Goal: Task Accomplishment & Management: Use online tool/utility

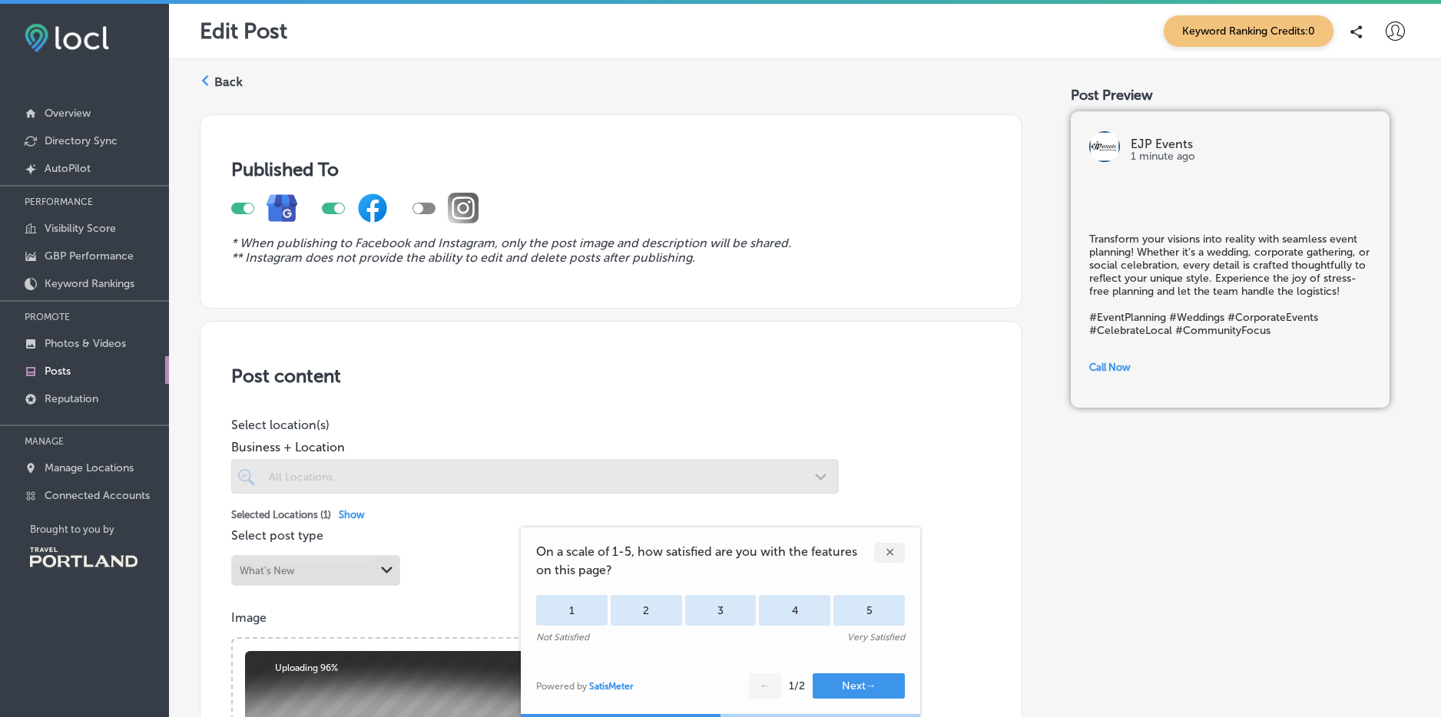
click at [893, 548] on div "✕" at bounding box center [889, 553] width 31 height 20
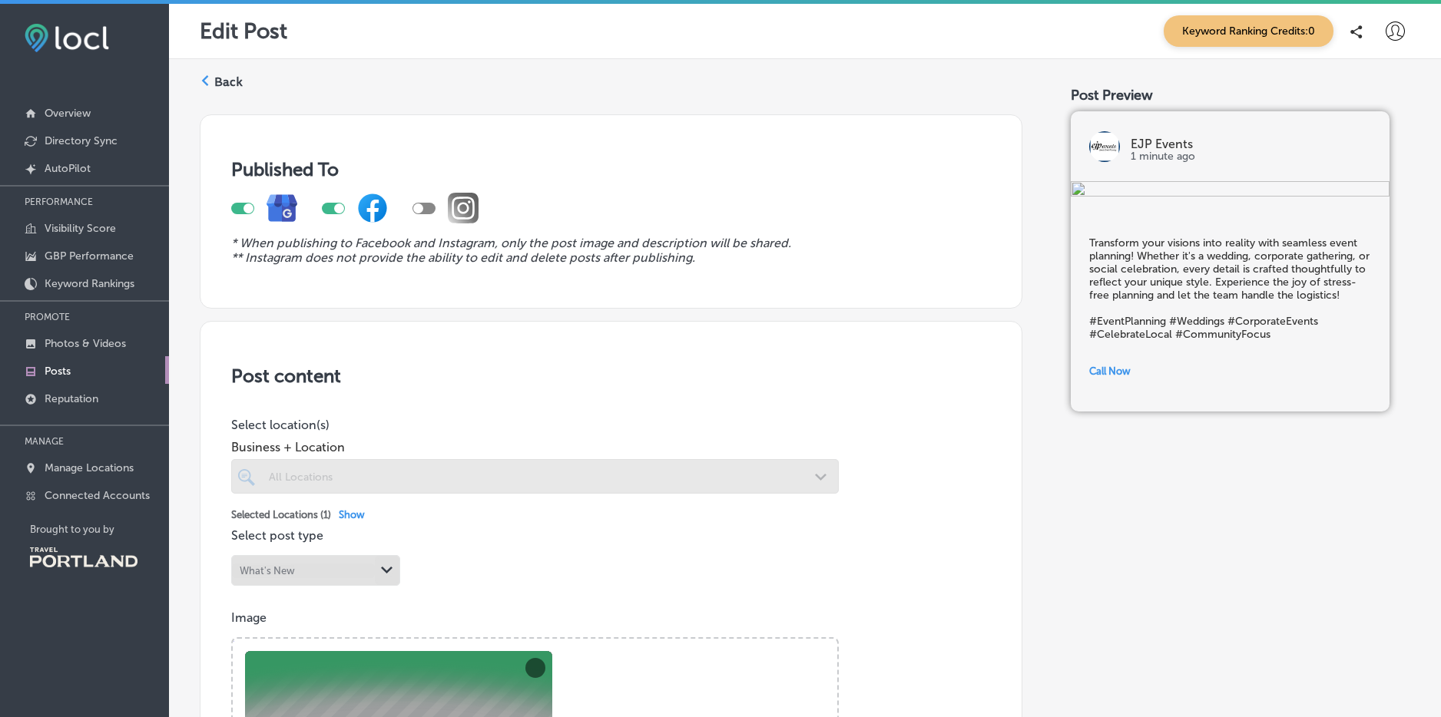
click at [743, 457] on div "Business + Location All Locations Path Created with Sketch." at bounding box center [534, 462] width 607 height 61
click at [210, 78] on icon at bounding box center [205, 80] width 11 height 11
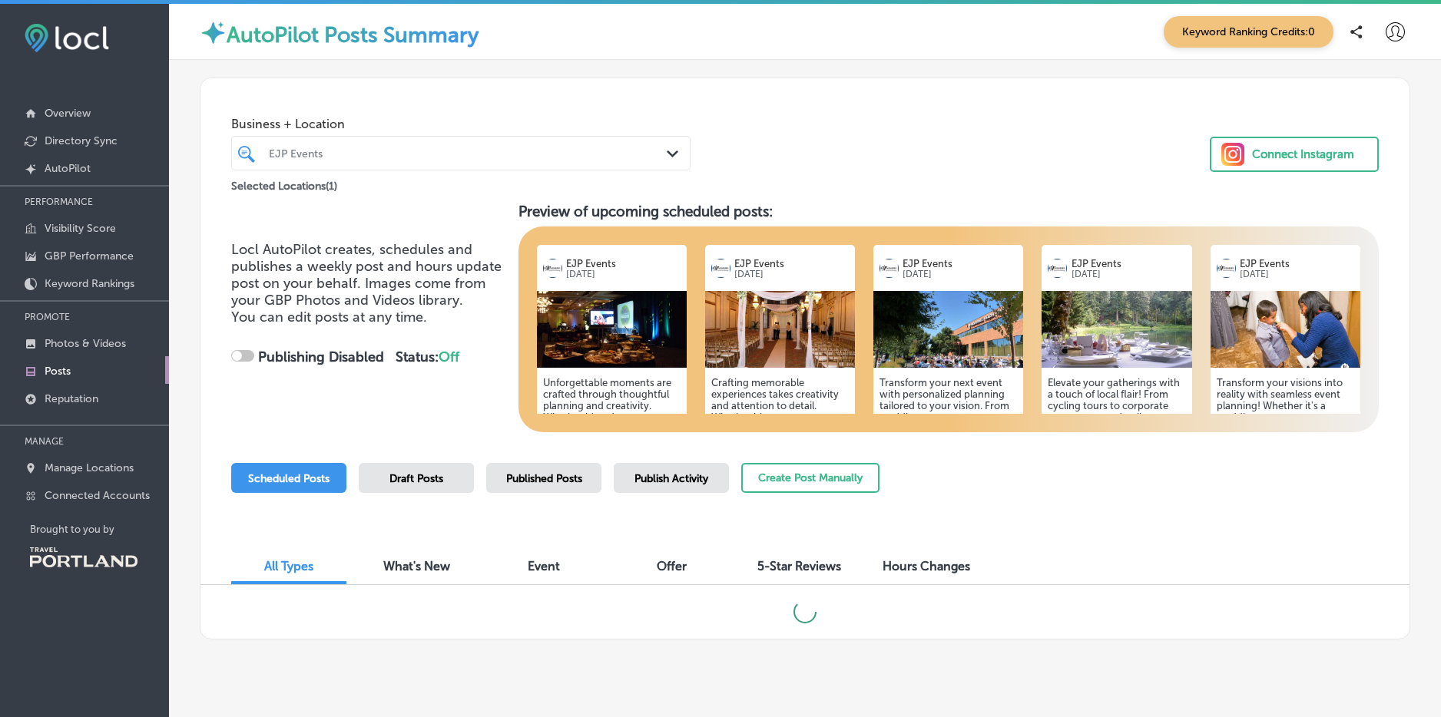
scroll to position [21, 0]
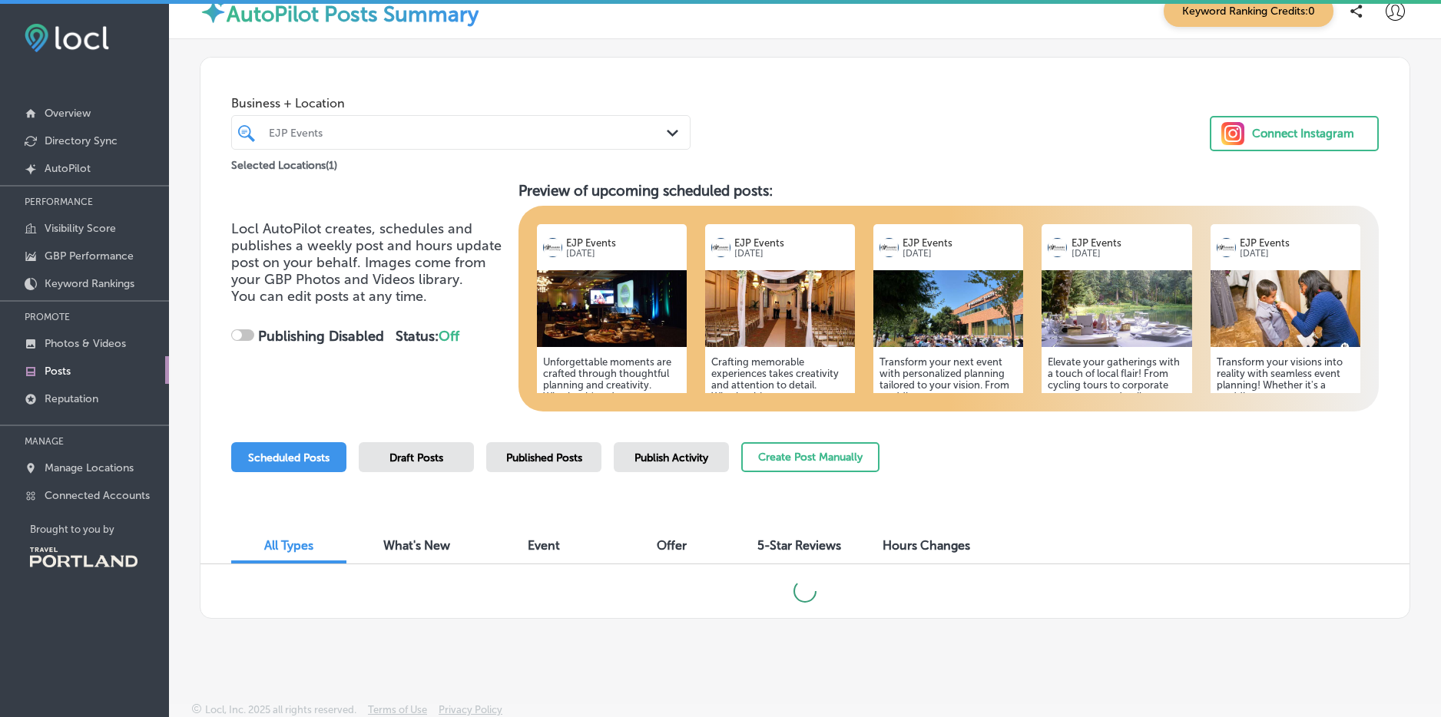
checkbox input "true"
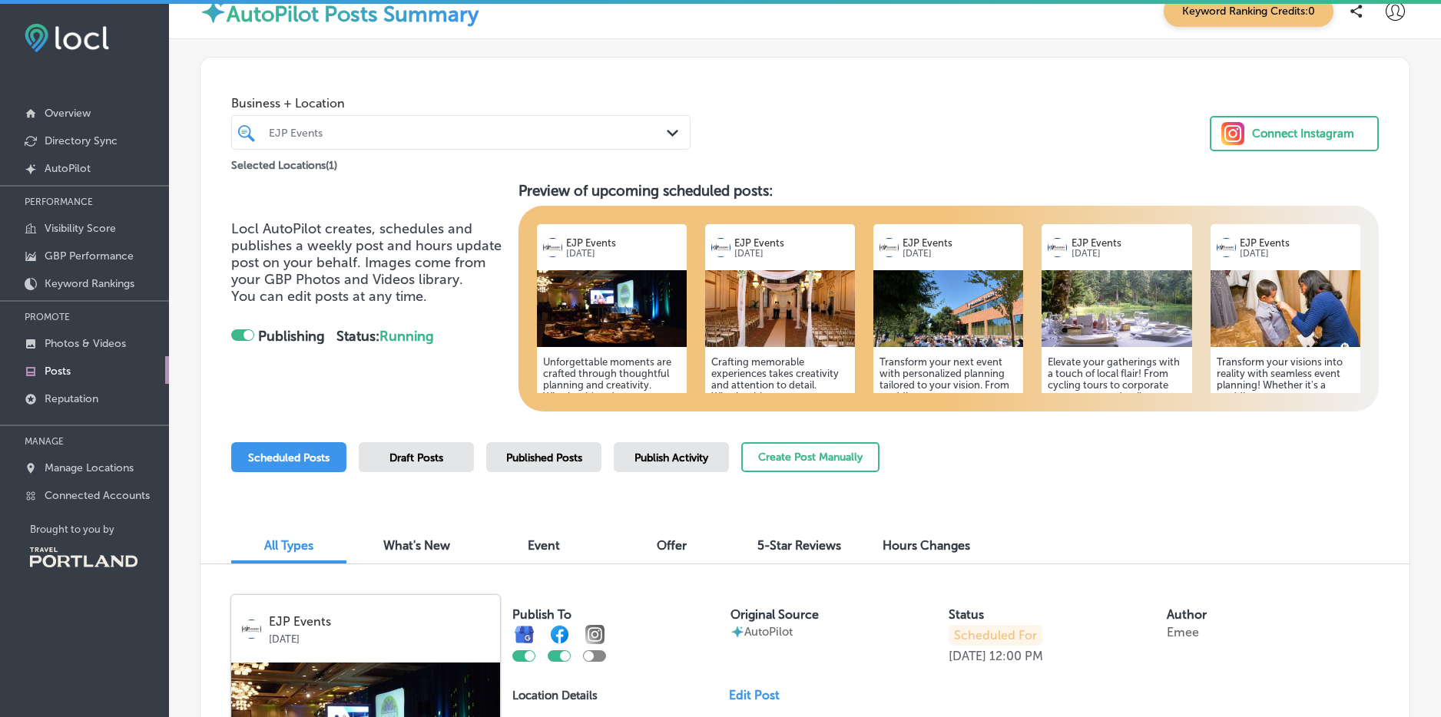
click at [609, 376] on h5 "Unforgettable moments are crafted through thoughtful planning and creativity. W…" at bounding box center [611, 442] width 137 height 173
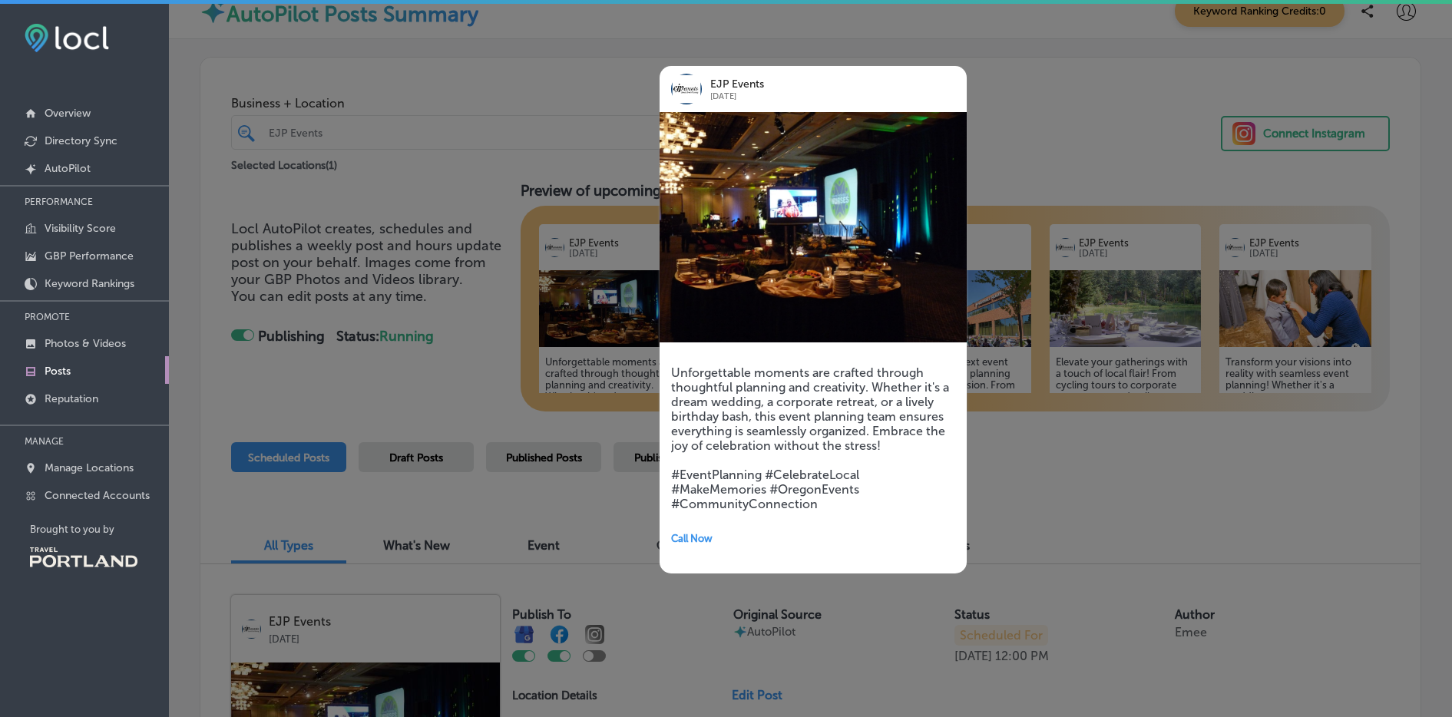
click at [731, 397] on h5 "Unforgettable moments are crafted through thoughtful planning and creativity. W…" at bounding box center [813, 439] width 284 height 146
click at [584, 92] on div at bounding box center [726, 358] width 1452 height 717
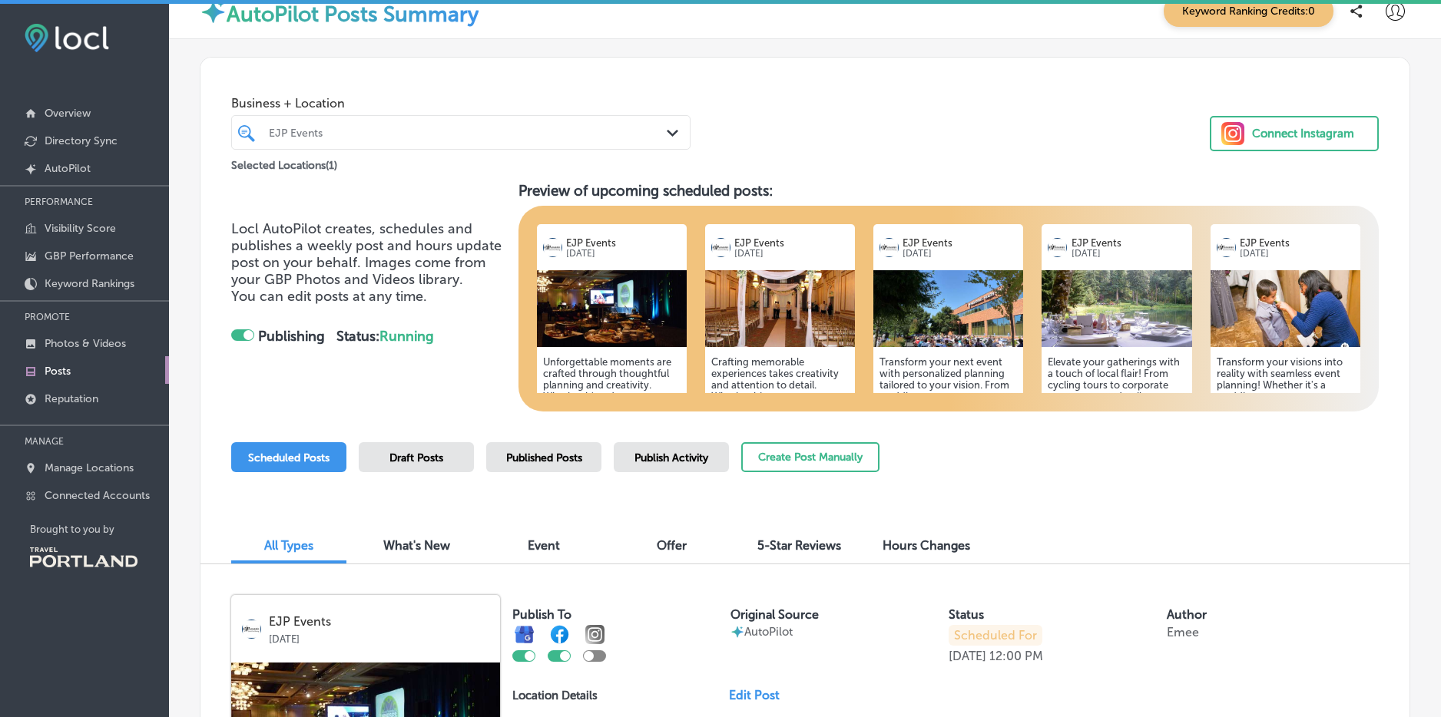
click at [805, 369] on h5 "Crafting memorable experiences takes creativity and attention to detail. Whethe…" at bounding box center [779, 442] width 137 height 173
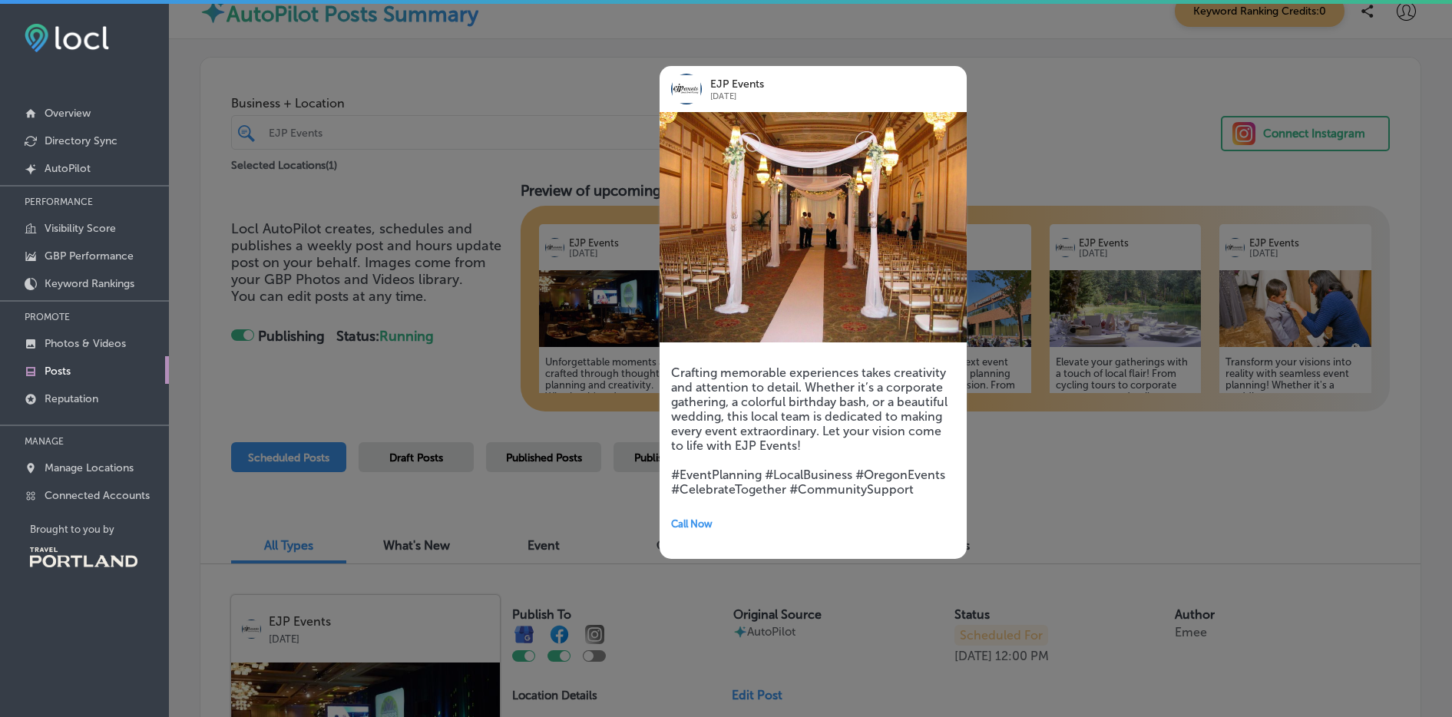
click at [511, 90] on div at bounding box center [726, 358] width 1452 height 717
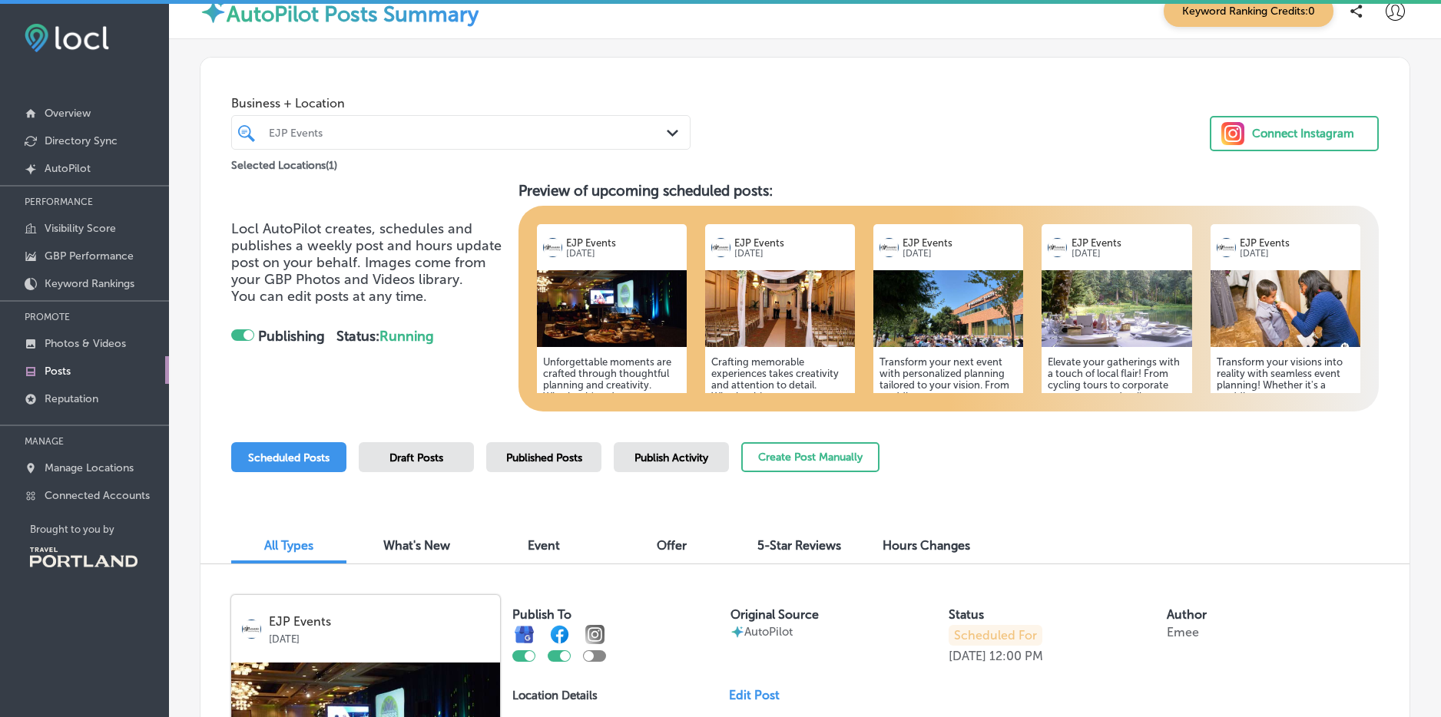
click at [1008, 367] on h5 "Transform your next event with personalized planning tailored to your vision. F…" at bounding box center [947, 436] width 137 height 161
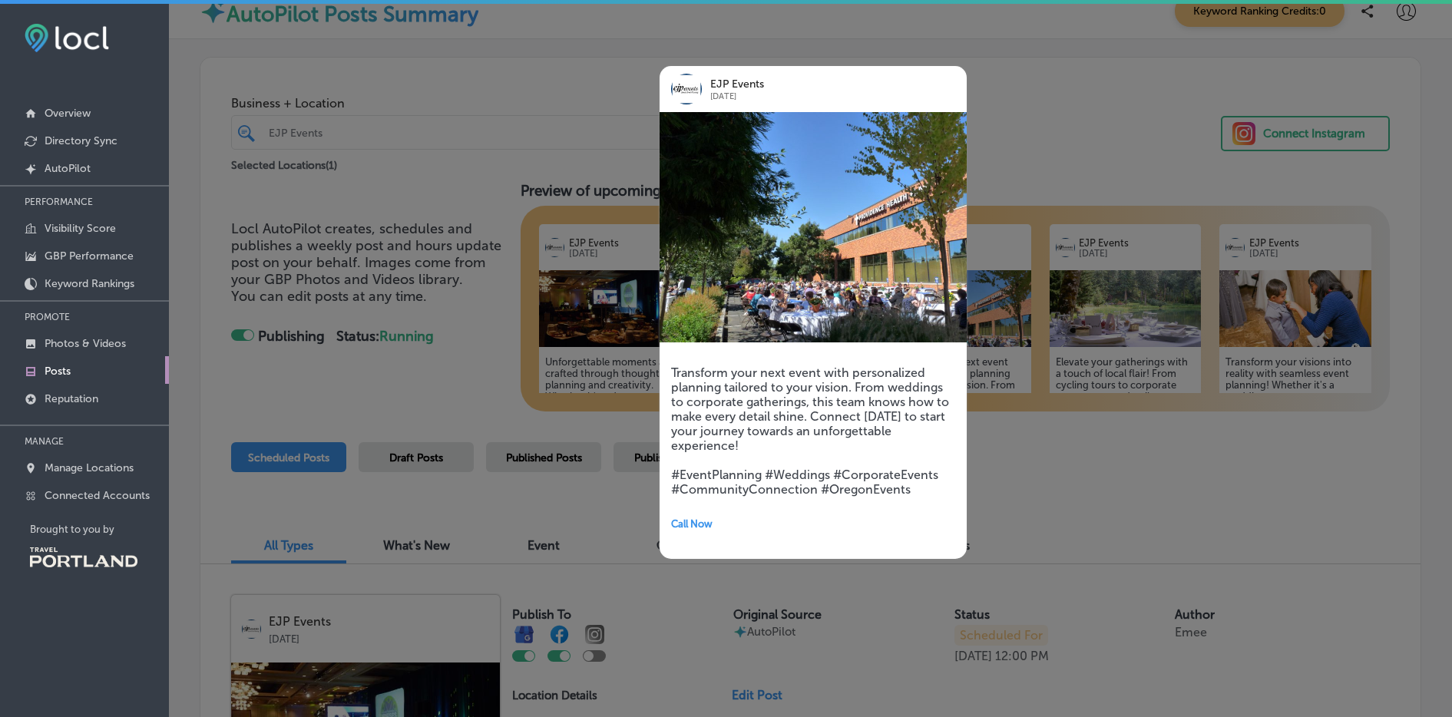
click at [567, 151] on div at bounding box center [726, 358] width 1452 height 717
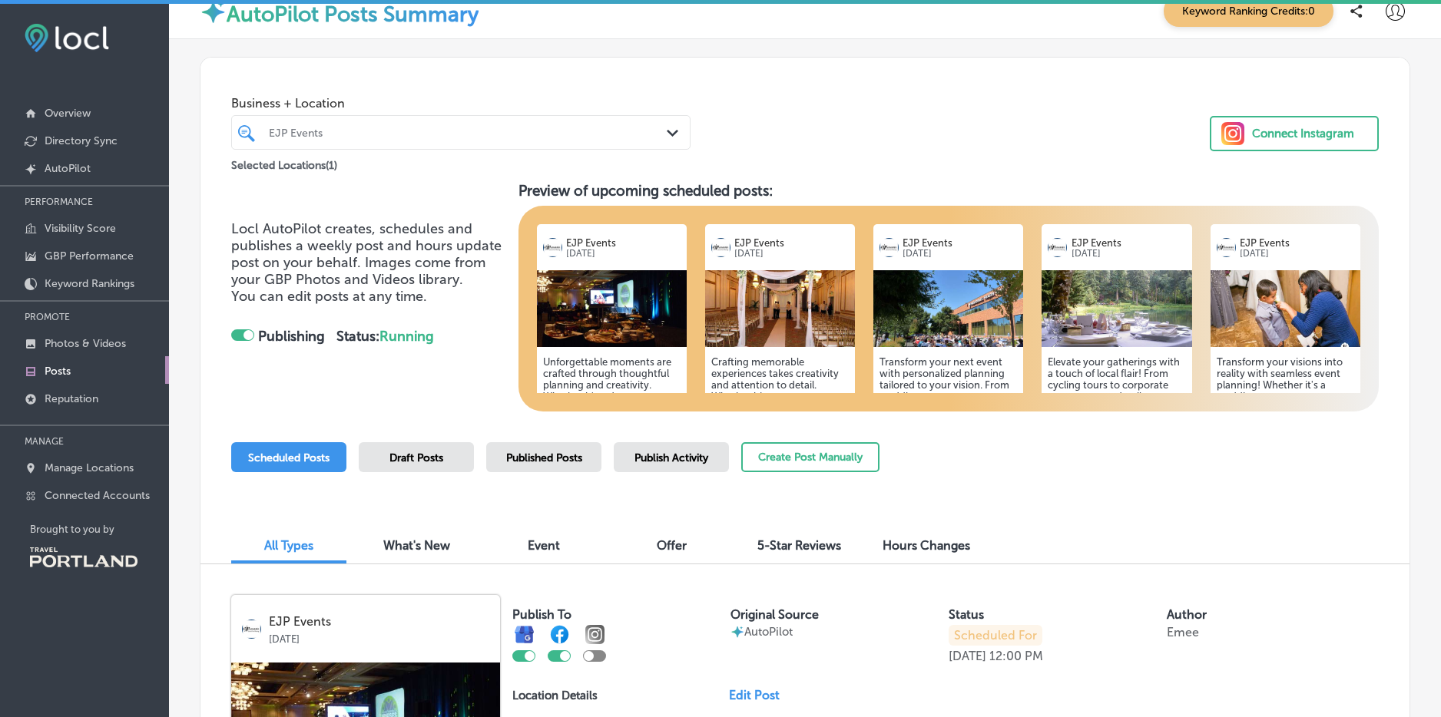
click at [617, 370] on h5 "Unforgettable moments are crafted through thoughtful planning and creativity. W…" at bounding box center [611, 442] width 137 height 173
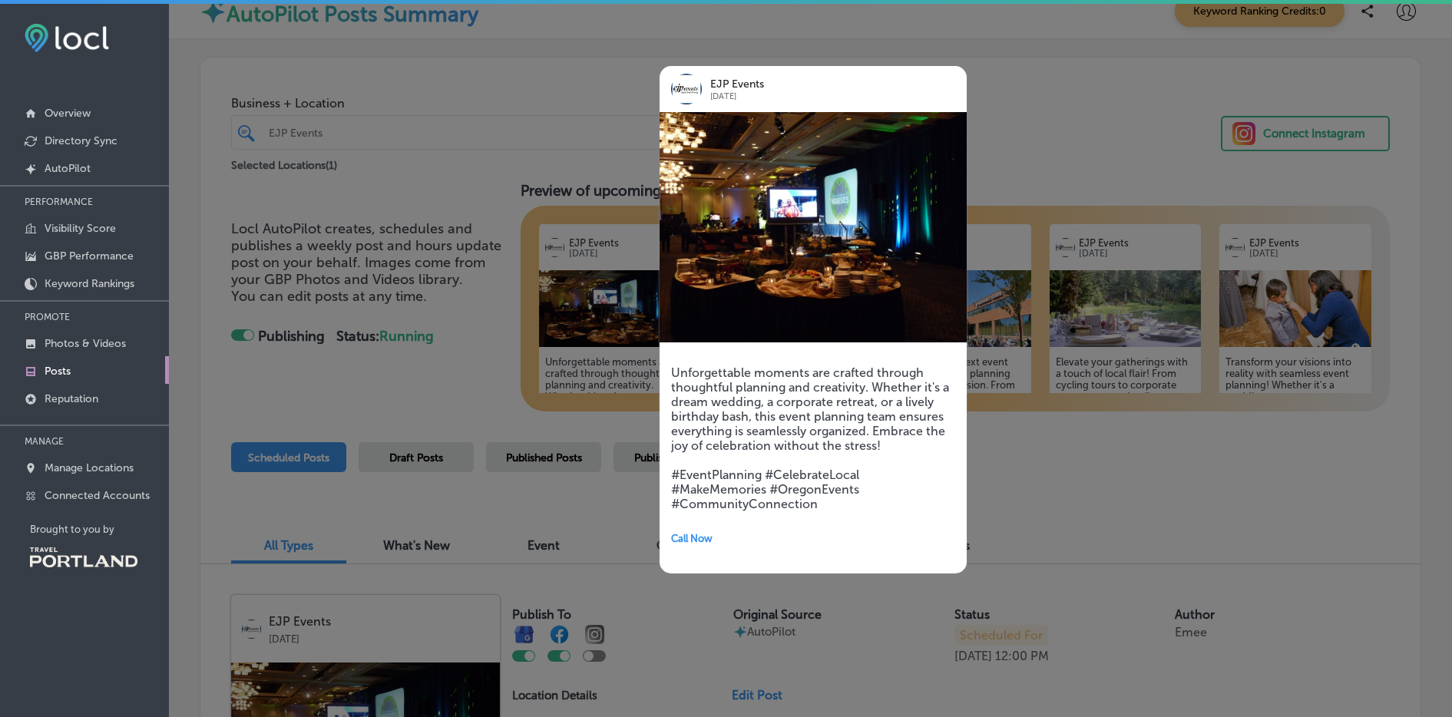
click at [600, 64] on div at bounding box center [726, 358] width 1452 height 717
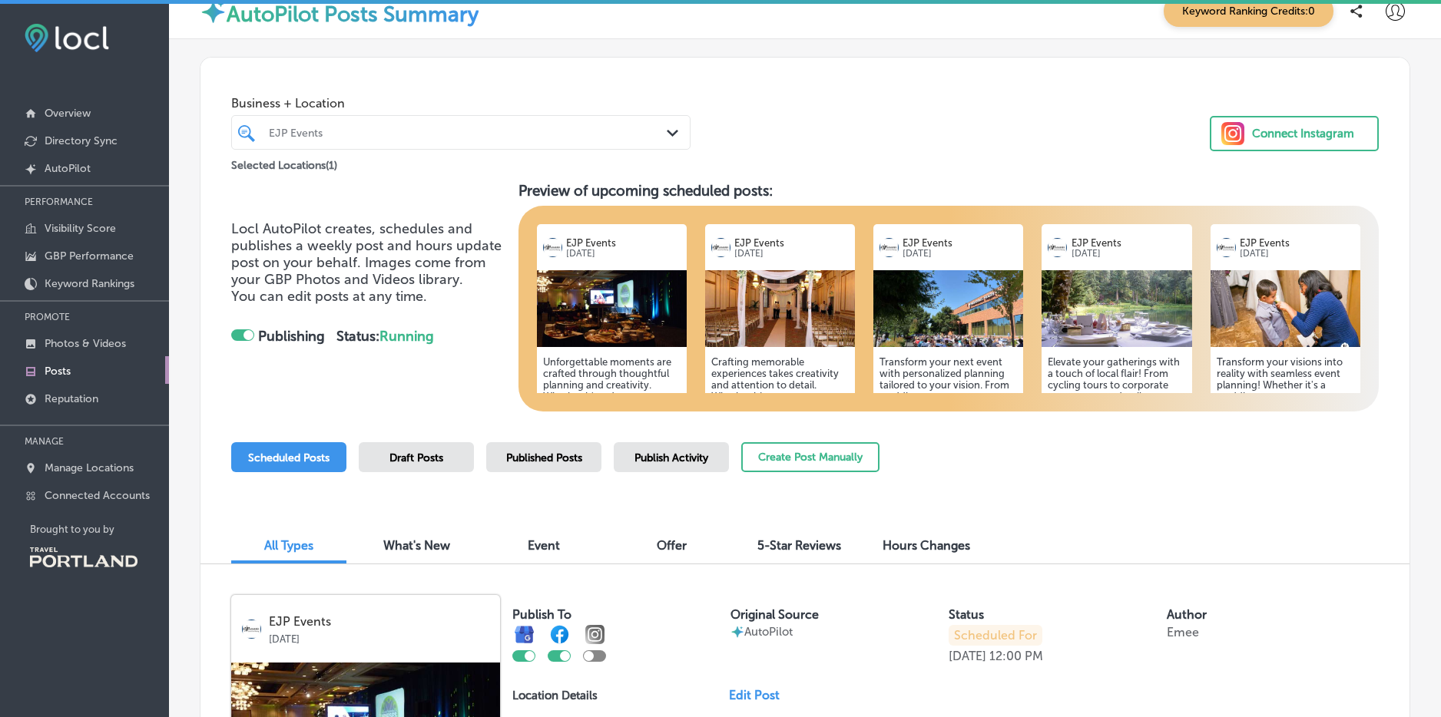
click at [757, 366] on h5 "Crafting memorable experiences takes creativity and attention to detail. Whethe…" at bounding box center [779, 442] width 137 height 173
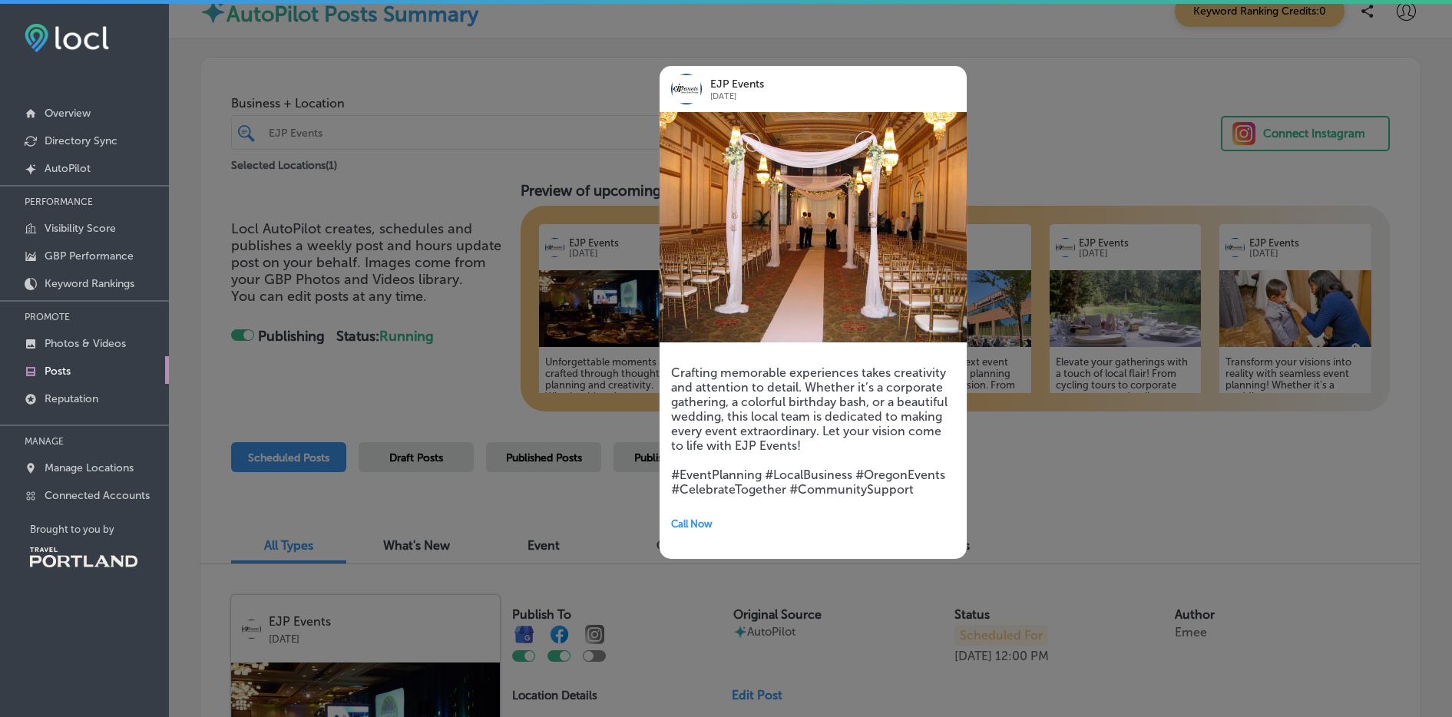
click at [805, 445] on h5 "Crafting memorable experiences takes creativity and attention to detail. Whethe…" at bounding box center [813, 431] width 284 height 131
click at [536, 90] on div at bounding box center [726, 358] width 1452 height 717
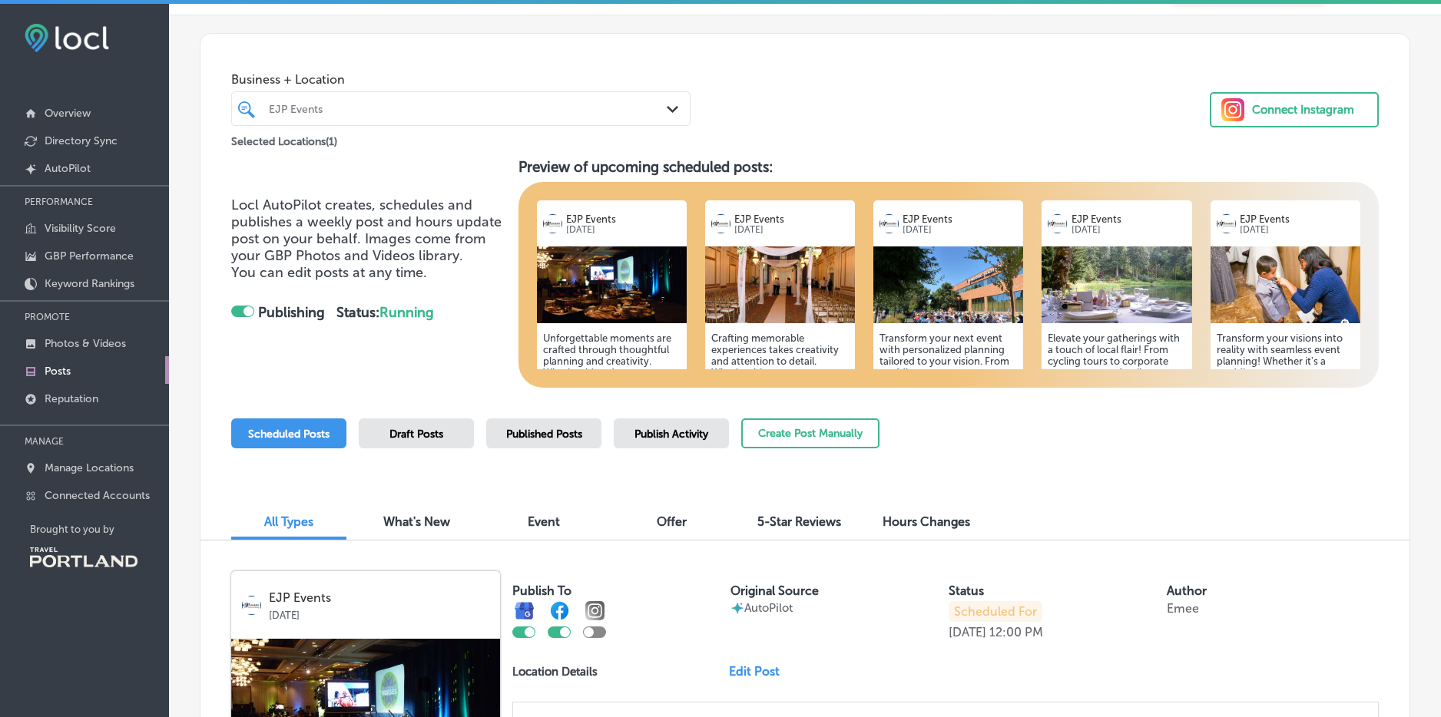
scroll to position [0, 0]
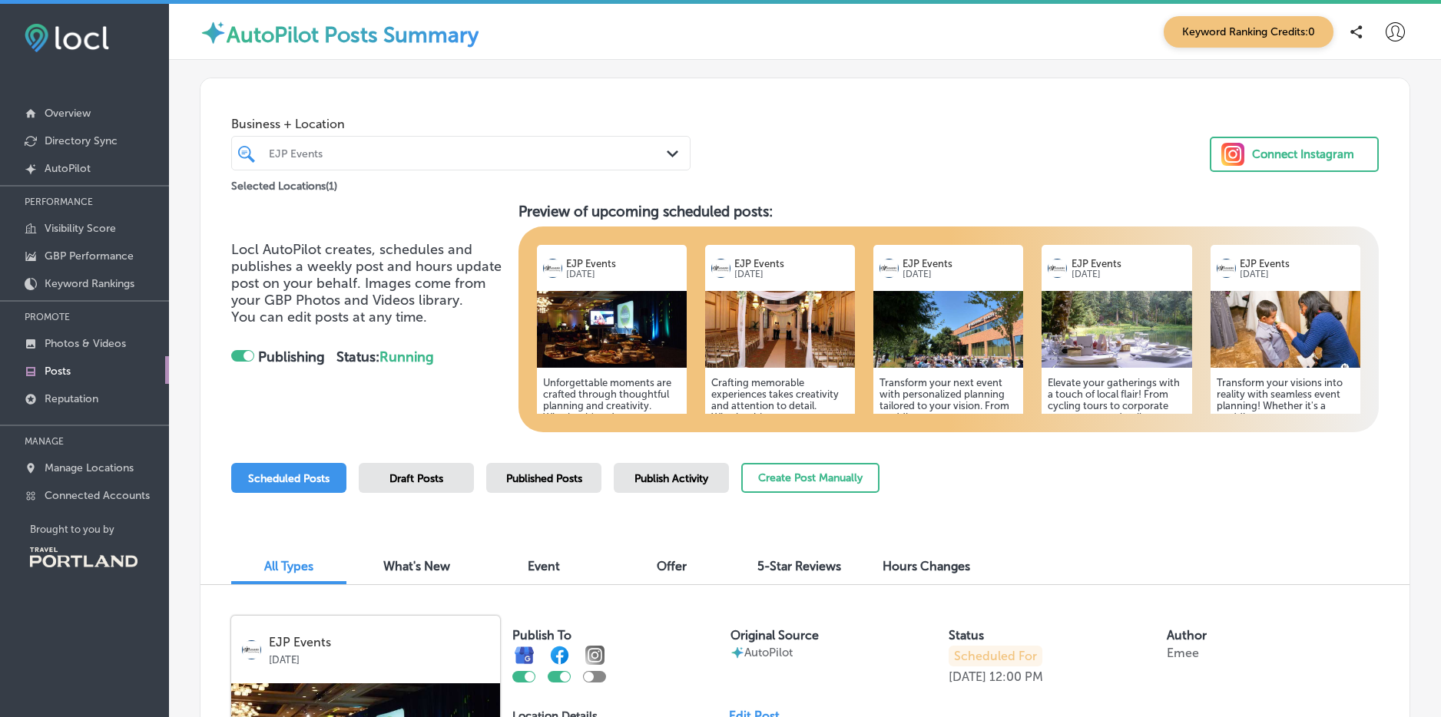
click at [1271, 160] on div "Connect Instagram" at bounding box center [1303, 154] width 102 height 23
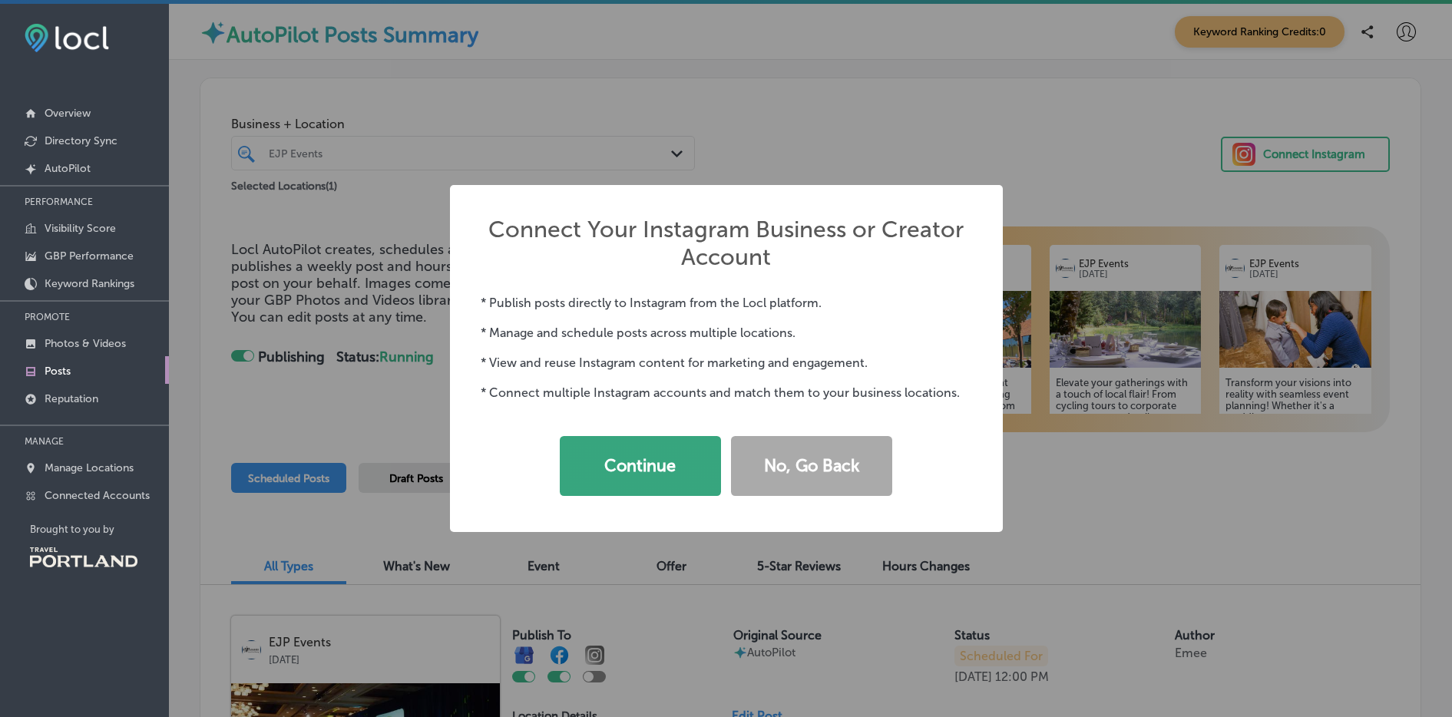
click at [647, 485] on button "Continue" at bounding box center [640, 466] width 161 height 60
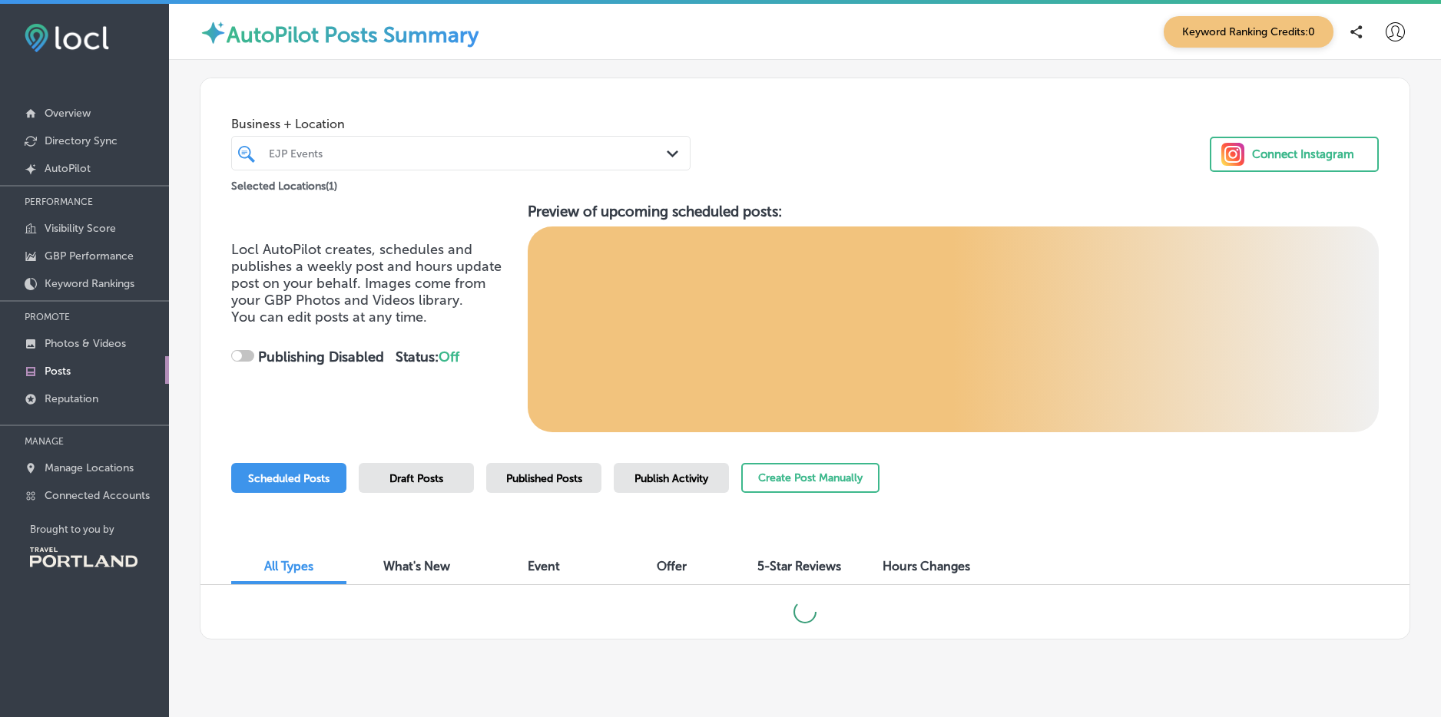
checkbox input "true"
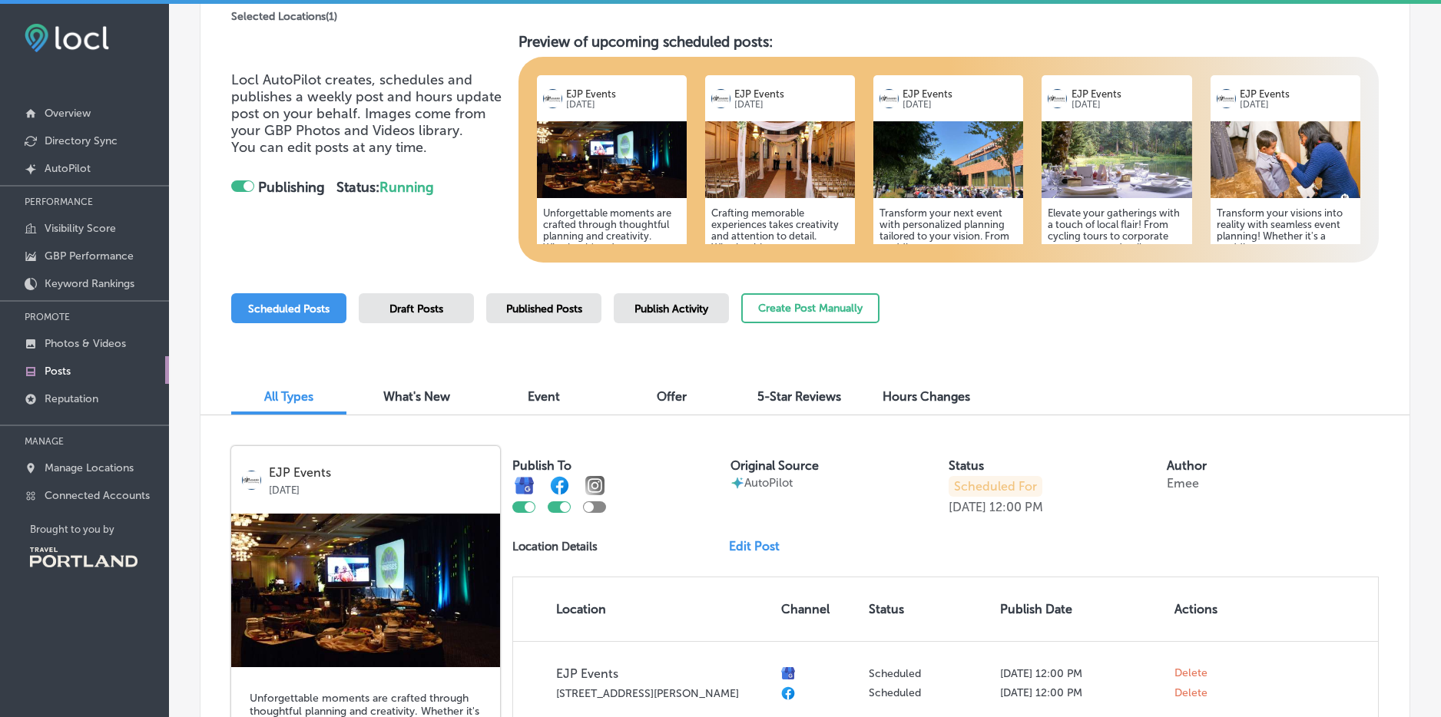
scroll to position [388, 0]
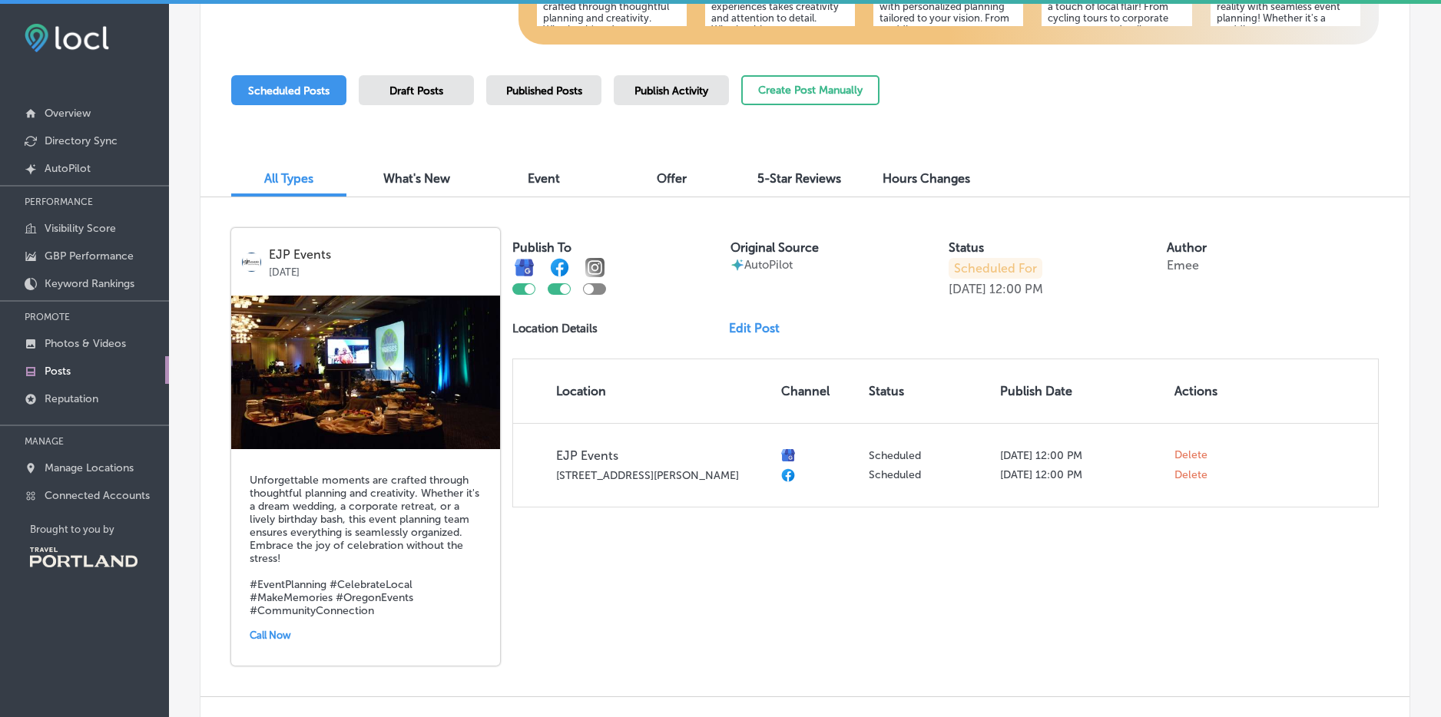
click at [399, 525] on h5 "Unforgettable moments are crafted through thoughtful planning and creativity. W…" at bounding box center [366, 546] width 232 height 144
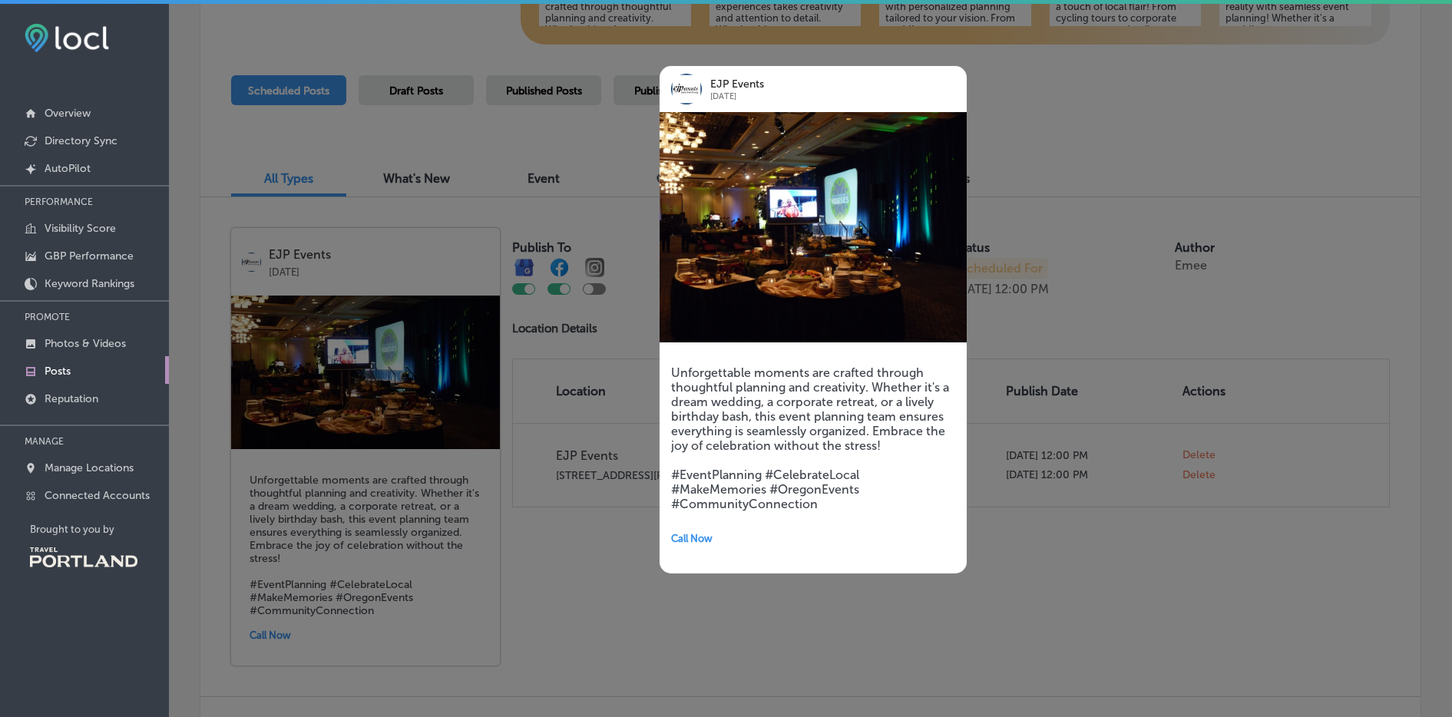
click at [675, 478] on h5 "Unforgettable moments are crafted through thoughtful planning and creativity. W…" at bounding box center [813, 439] width 284 height 146
click at [722, 406] on h5 "Unforgettable moments are crafted through thoughtful planning and creativity. W…" at bounding box center [813, 439] width 284 height 146
click at [723, 405] on h5 "Unforgettable moments are crafted through thoughtful planning and creativity. W…" at bounding box center [813, 439] width 284 height 146
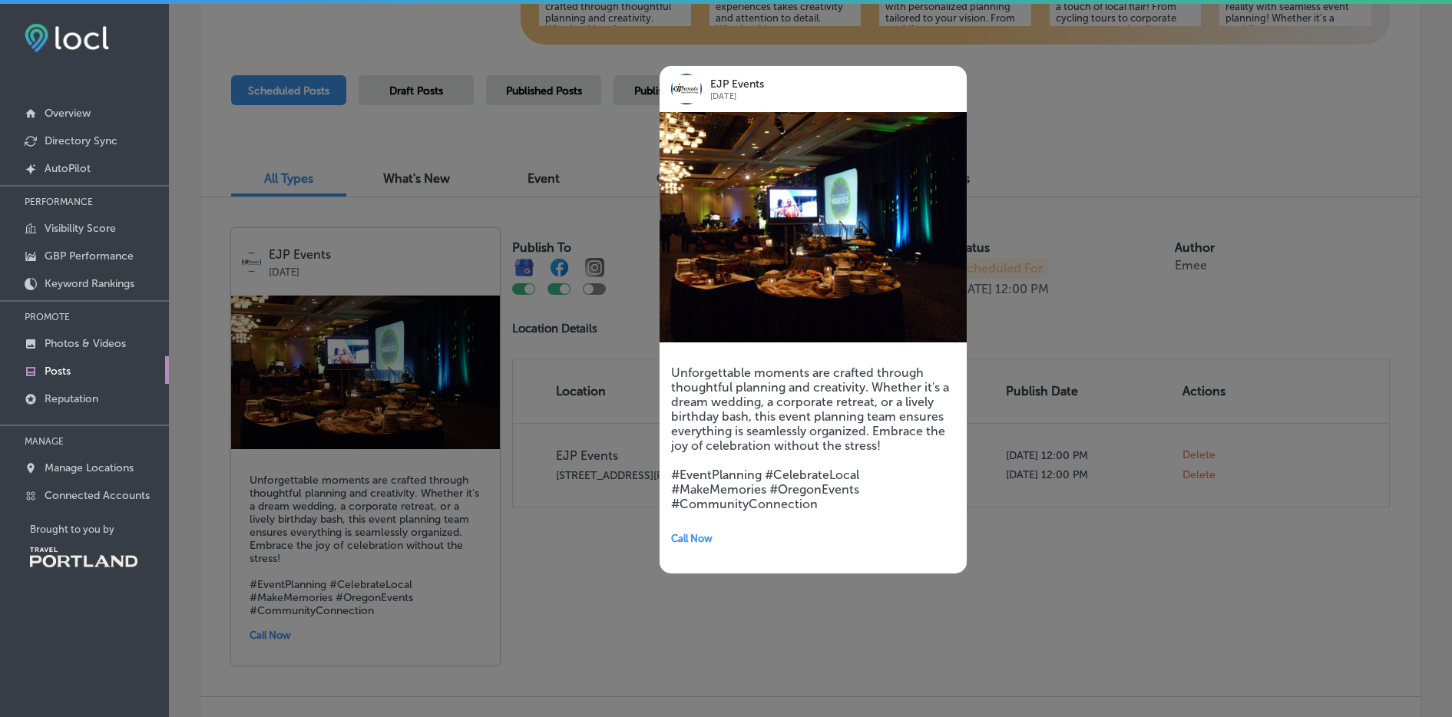
click at [551, 378] on div at bounding box center [726, 358] width 1452 height 717
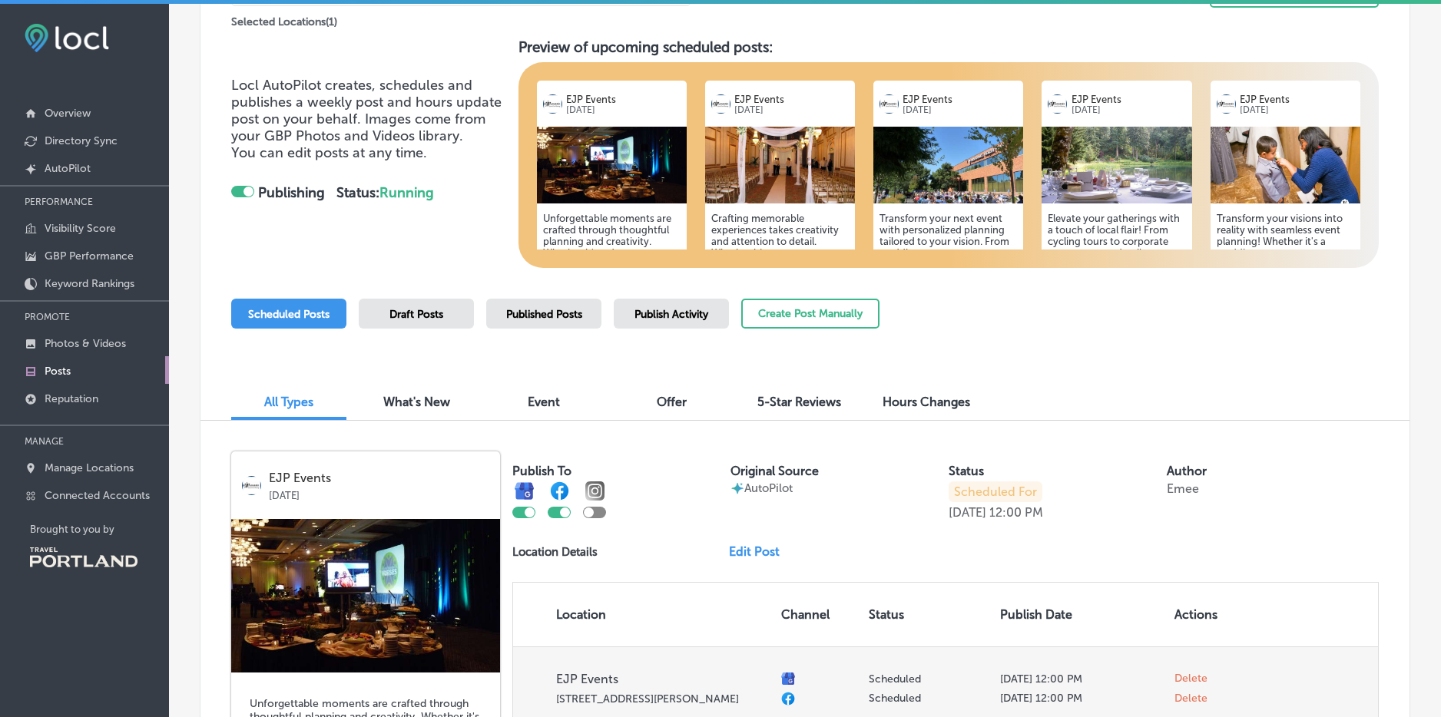
scroll to position [0, 0]
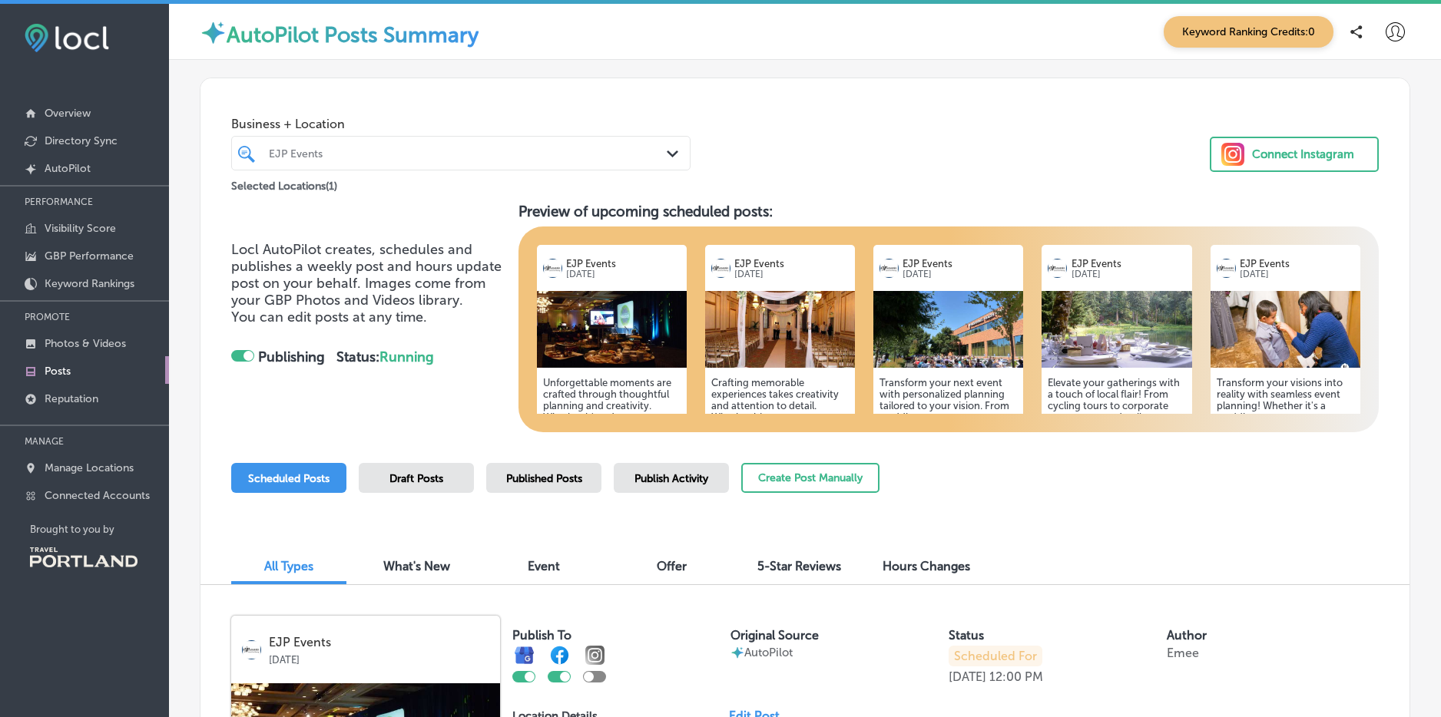
click at [440, 569] on span "What's New" at bounding box center [416, 566] width 67 height 15
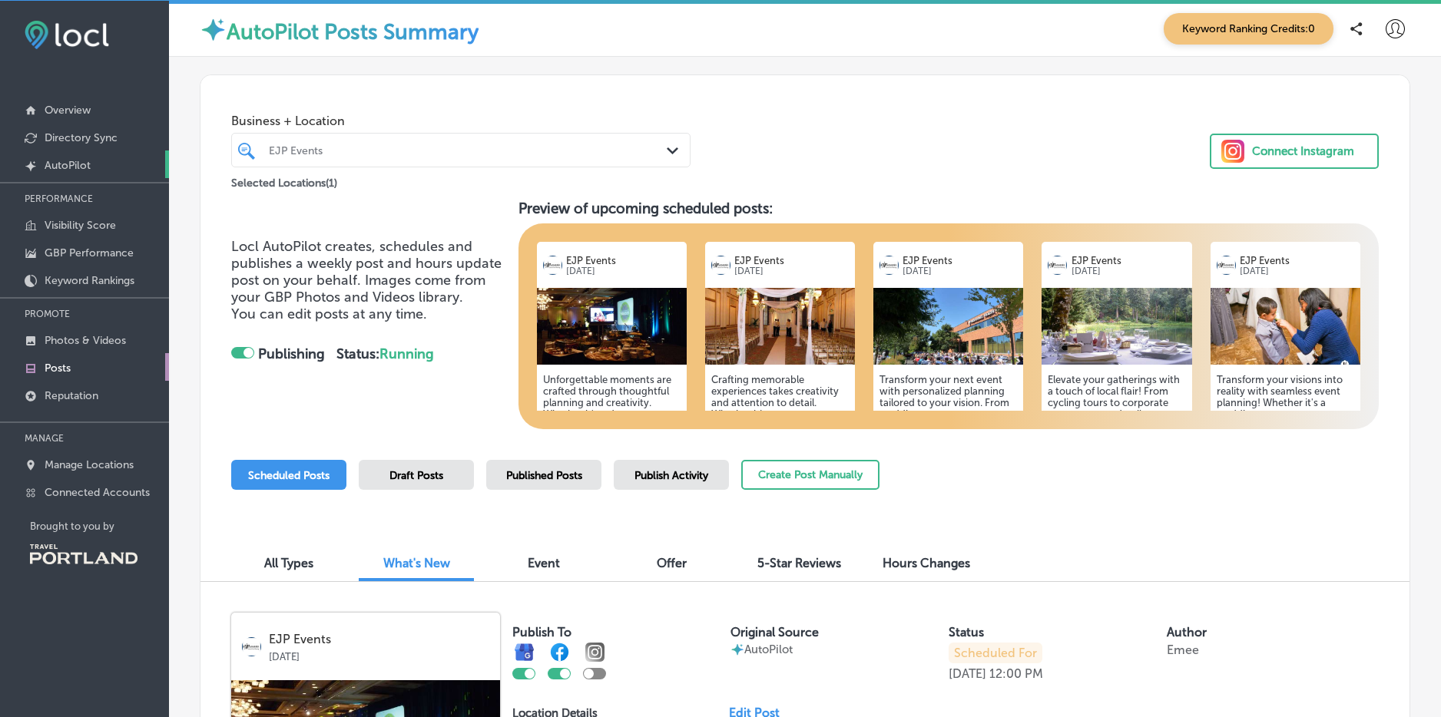
click at [73, 155] on link "Created by potrace 1.10, written by Peter Selinger 2001-2011 AutoPilot" at bounding box center [84, 165] width 169 height 28
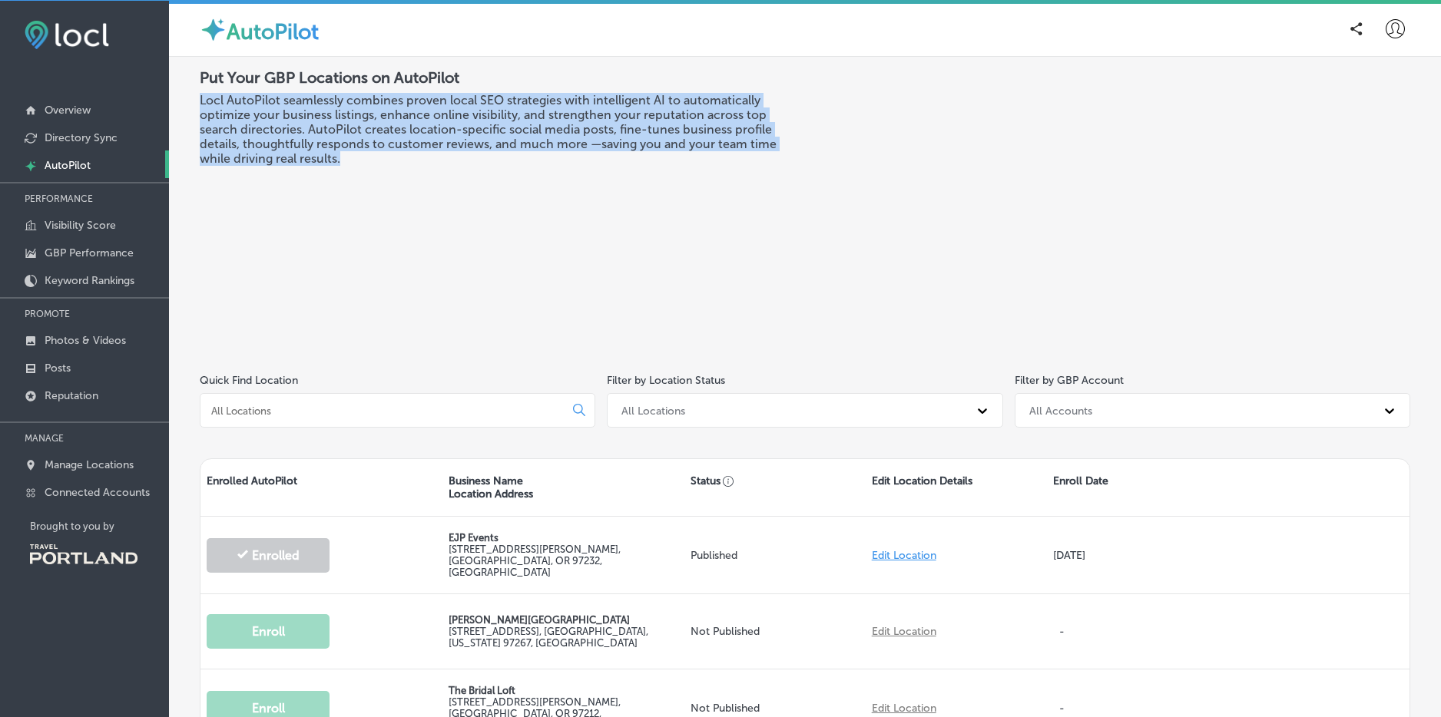
drag, startPoint x: 562, startPoint y: 82, endPoint x: 614, endPoint y: 172, distance: 103.9
click at [614, 172] on div "Put Your GBP Locations on AutoPilot Locl AutoPilot seamlessly combines proven l…" at bounding box center [502, 205] width 605 height 275
